Goal: Obtain resource: Download file/media

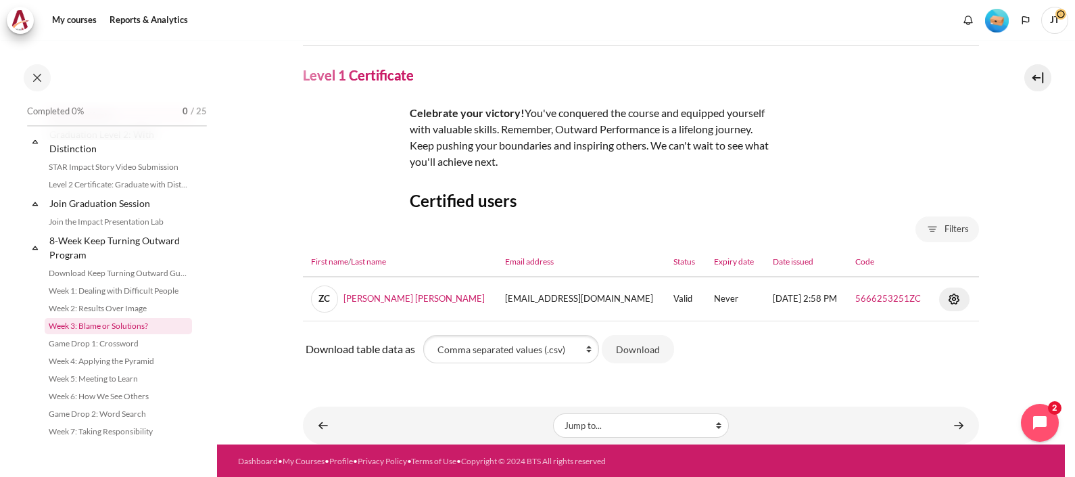
scroll to position [1494, 0]
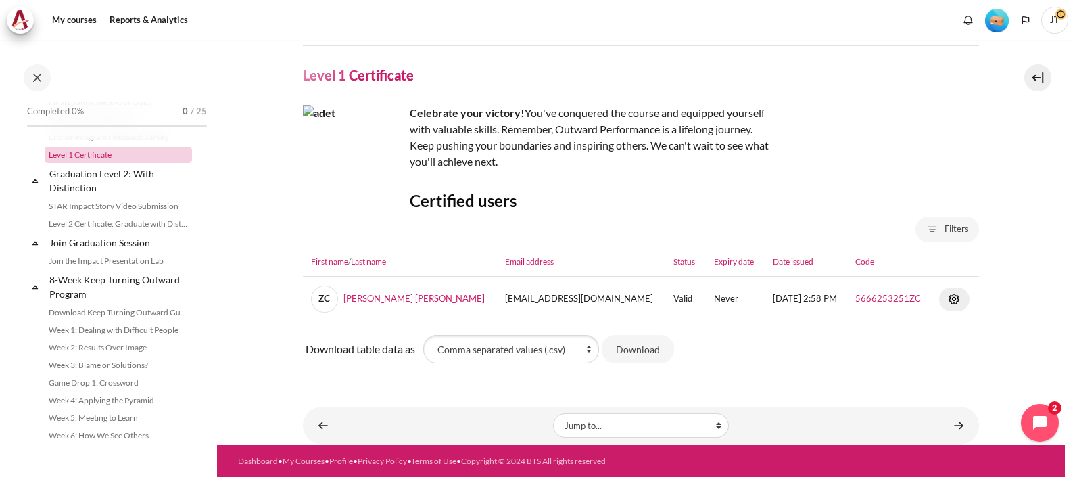
click at [130, 163] on link "Level 1 Certificate" at bounding box center [118, 155] width 147 height 16
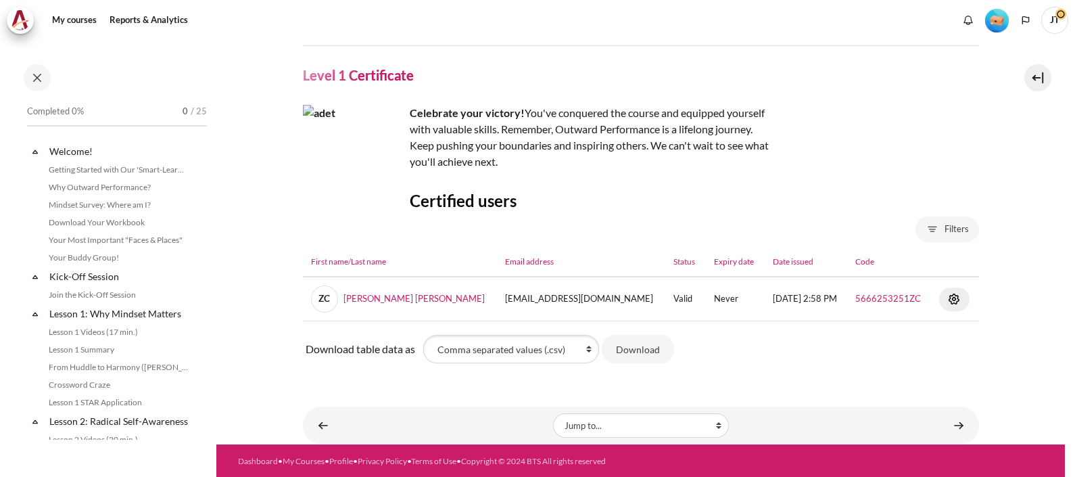
scroll to position [1405, 0]
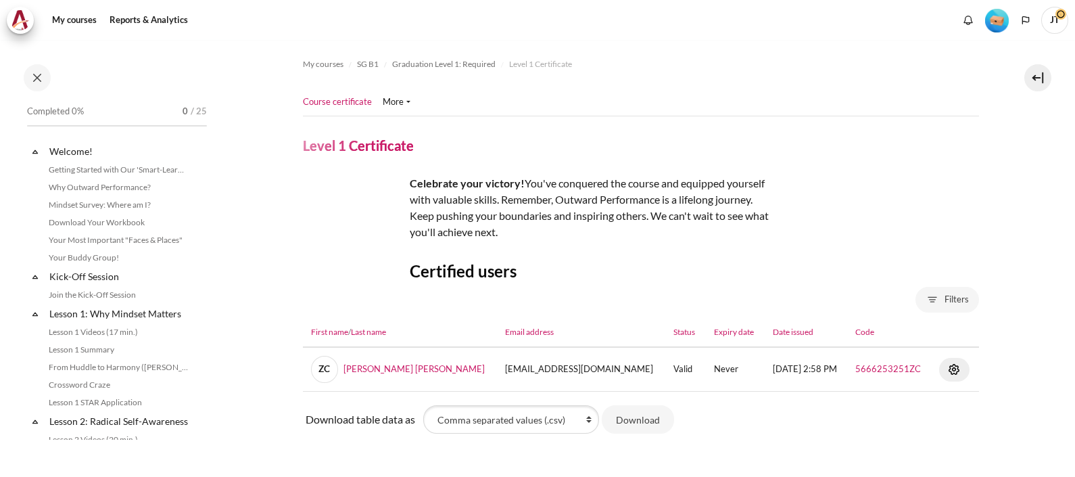
scroll to position [1405, 0]
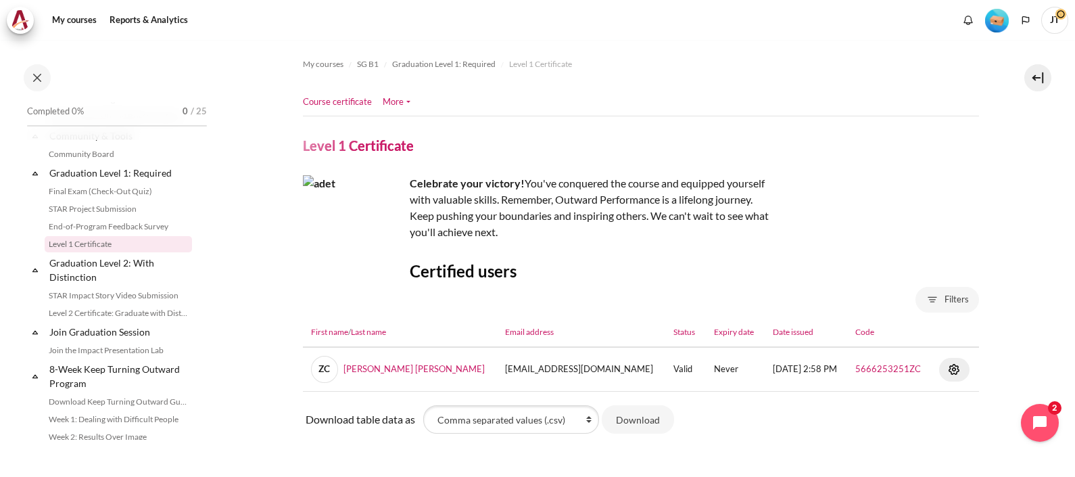
click at [406, 106] on link "More" at bounding box center [397, 102] width 28 height 14
click at [347, 97] on link "Course certificate" at bounding box center [337, 102] width 69 height 14
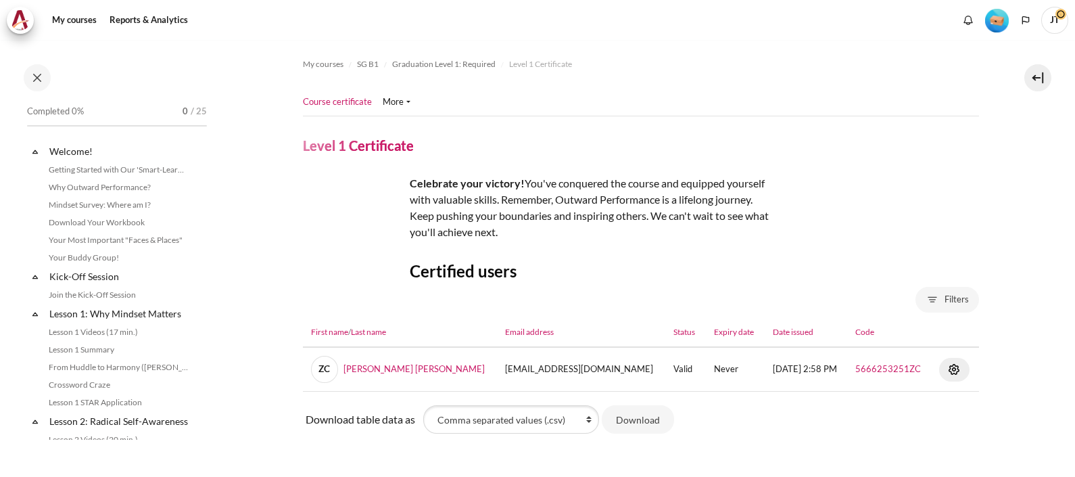
scroll to position [1405, 0]
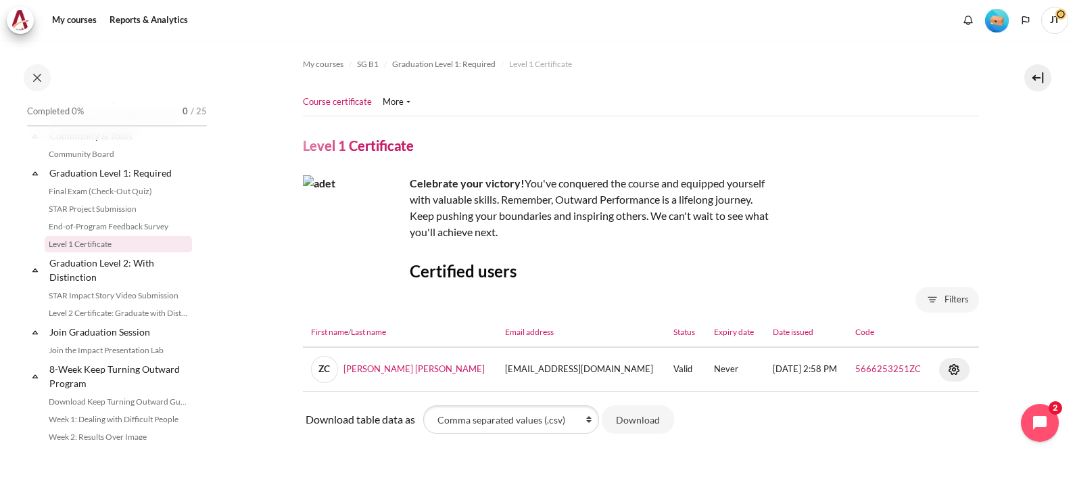
click at [813, 97] on nav "Course certificate More" at bounding box center [641, 102] width 676 height 27
drag, startPoint x: 287, startPoint y: 53, endPoint x: 571, endPoint y: 57, distance: 283.9
click at [571, 58] on section "My courses SG B1 Graduation Level 1: Required Level 1 Certificate Level 1 Certi…" at bounding box center [640, 277] width 848 height 475
drag, startPoint x: 571, startPoint y: 57, endPoint x: 561, endPoint y: 29, distance: 30.1
click at [561, 29] on div "My courses Reports & Analytics More" at bounding box center [537, 20] width 1061 height 27
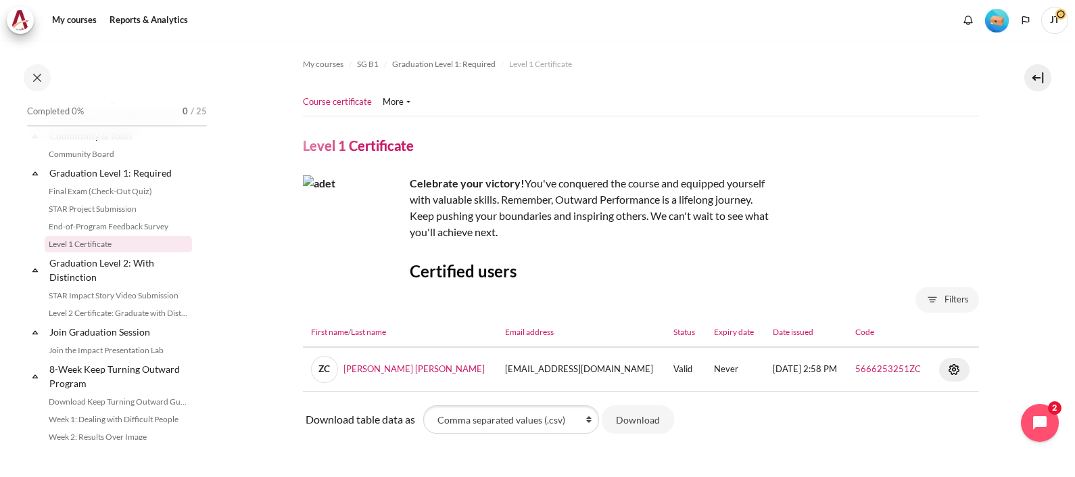
click at [607, 41] on div "My courses SG B1 Graduation Level 1: Required Level 1 Certificate Course certif…" at bounding box center [641, 248] width 676 height 416
drag, startPoint x: 591, startPoint y: 63, endPoint x: 285, endPoint y: 64, distance: 306.2
click at [285, 64] on section "My courses SG B1 Graduation Level 1: Required Level 1 Certificate Level 1 Certi…" at bounding box center [640, 277] width 848 height 475
click at [691, 95] on nav "Course certificate More" at bounding box center [641, 102] width 676 height 27
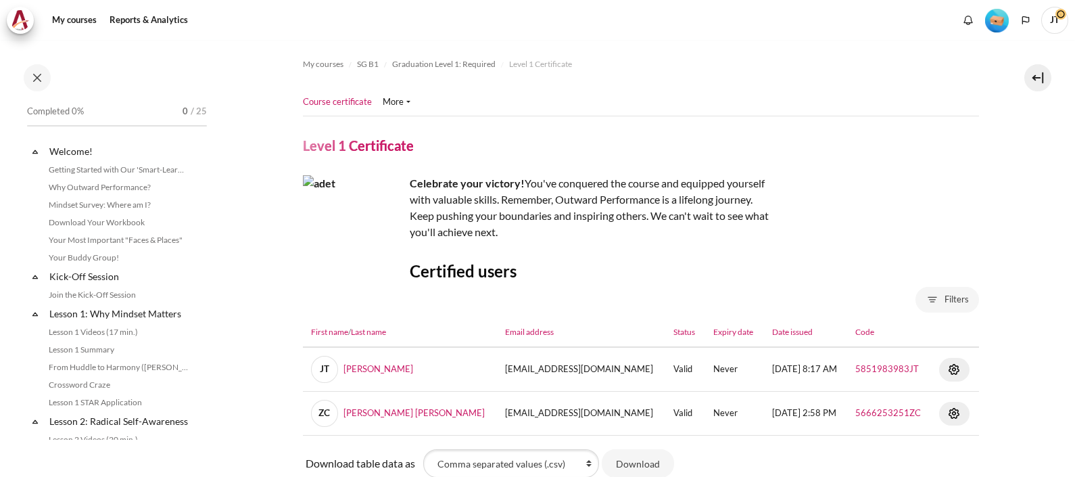
scroll to position [1405, 0]
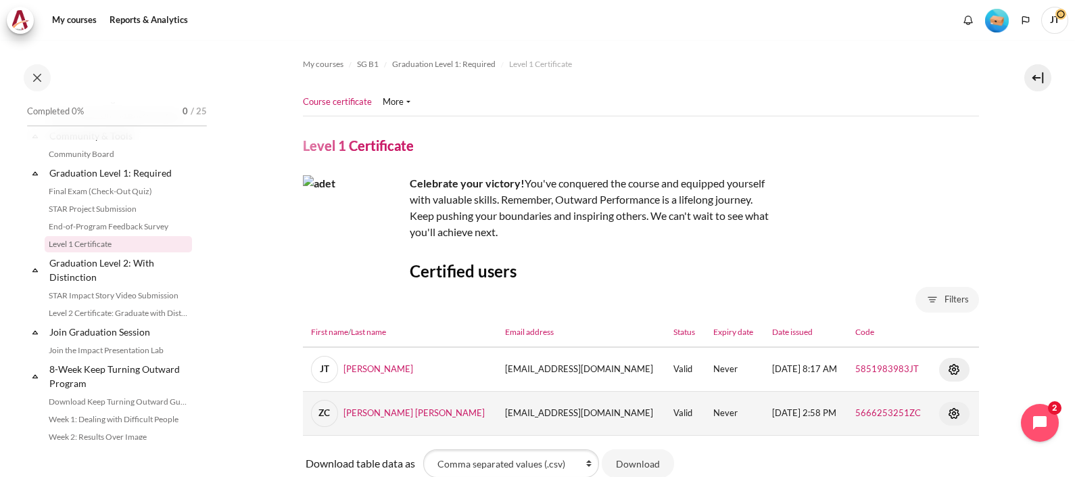
click at [946, 421] on img "Content" at bounding box center [954, 413] width 16 height 16
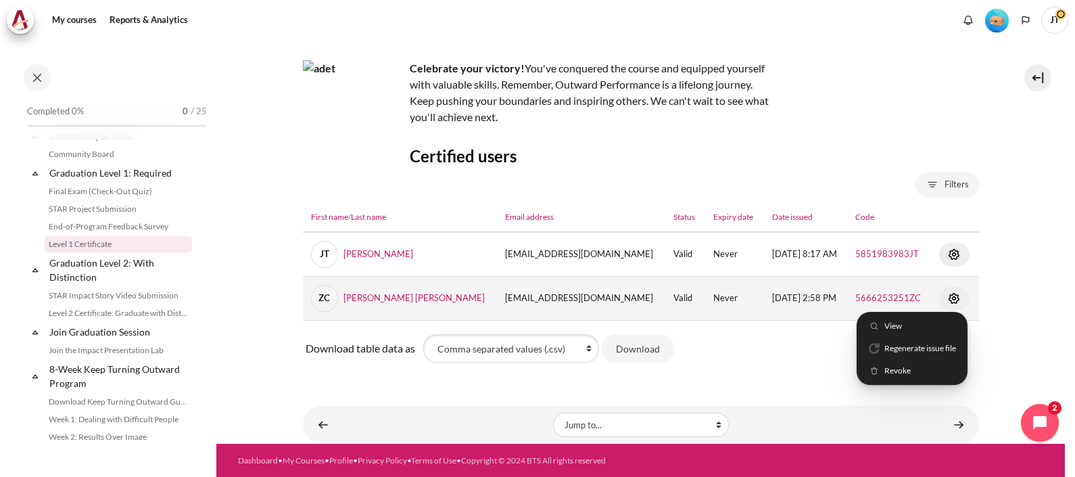
scroll to position [140, 0]
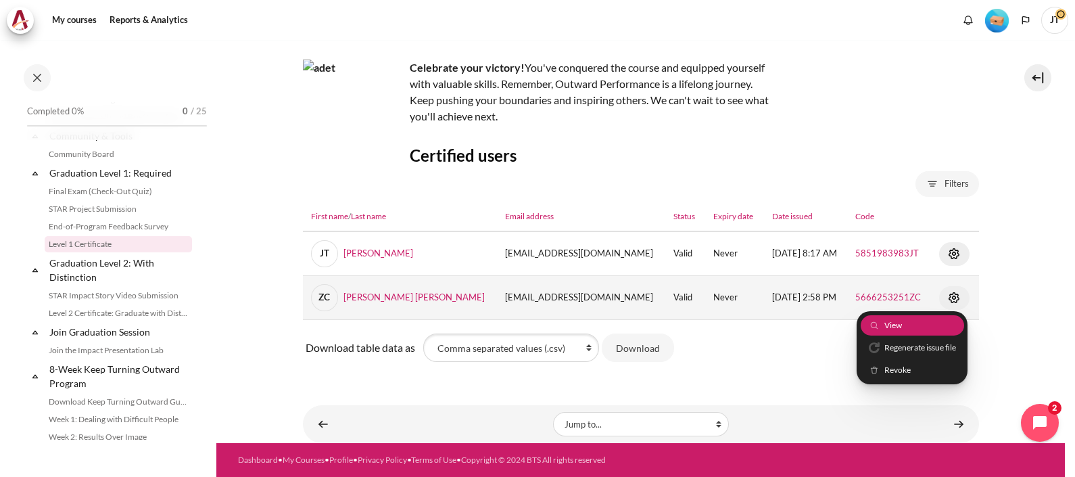
click at [888, 314] on link "View" at bounding box center [911, 324] width 103 height 21
